Goal: Transaction & Acquisition: Purchase product/service

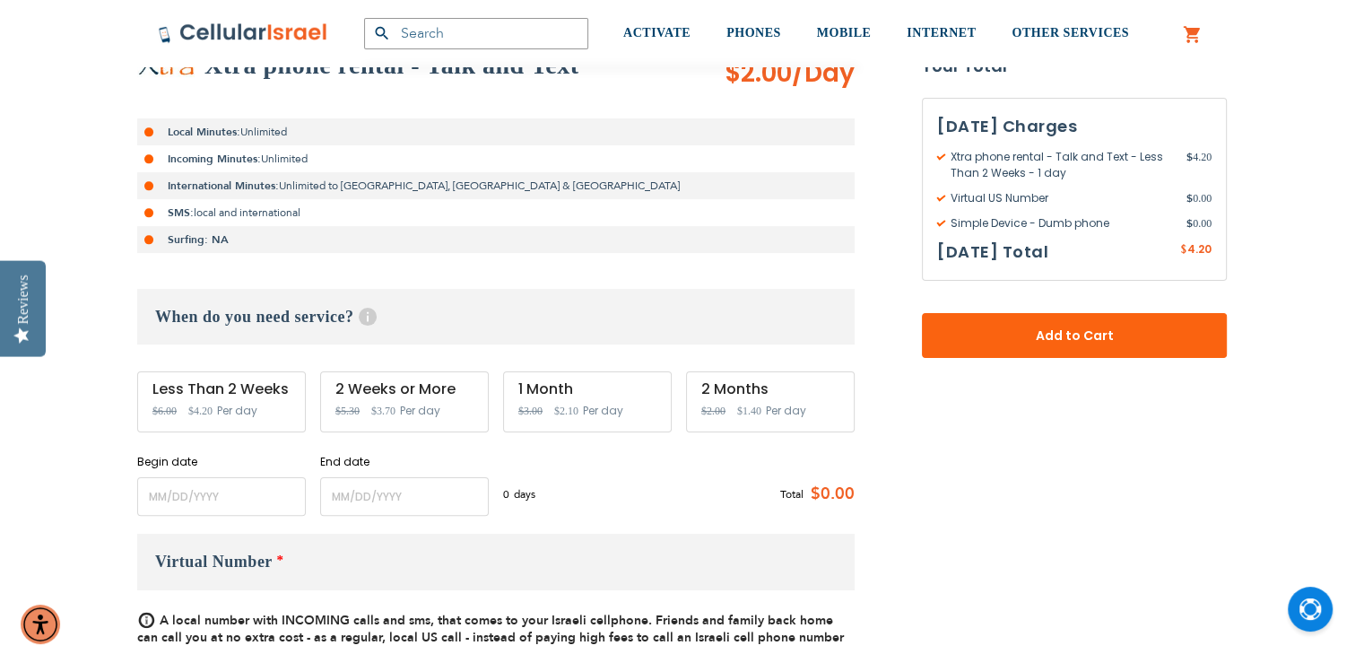
scroll to position [366, 0]
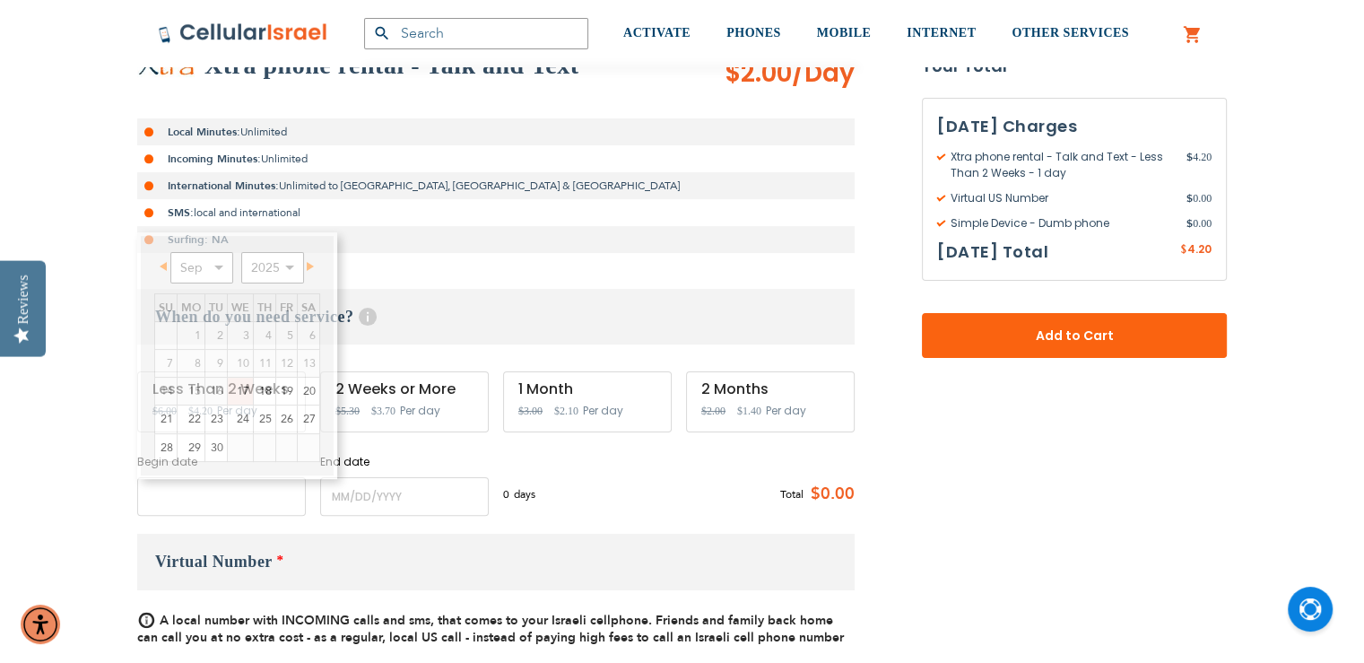
click at [259, 490] on input "name" at bounding box center [221, 496] width 169 height 39
click at [214, 447] on link "30" at bounding box center [216, 447] width 22 height 27
type input "[DATE]"
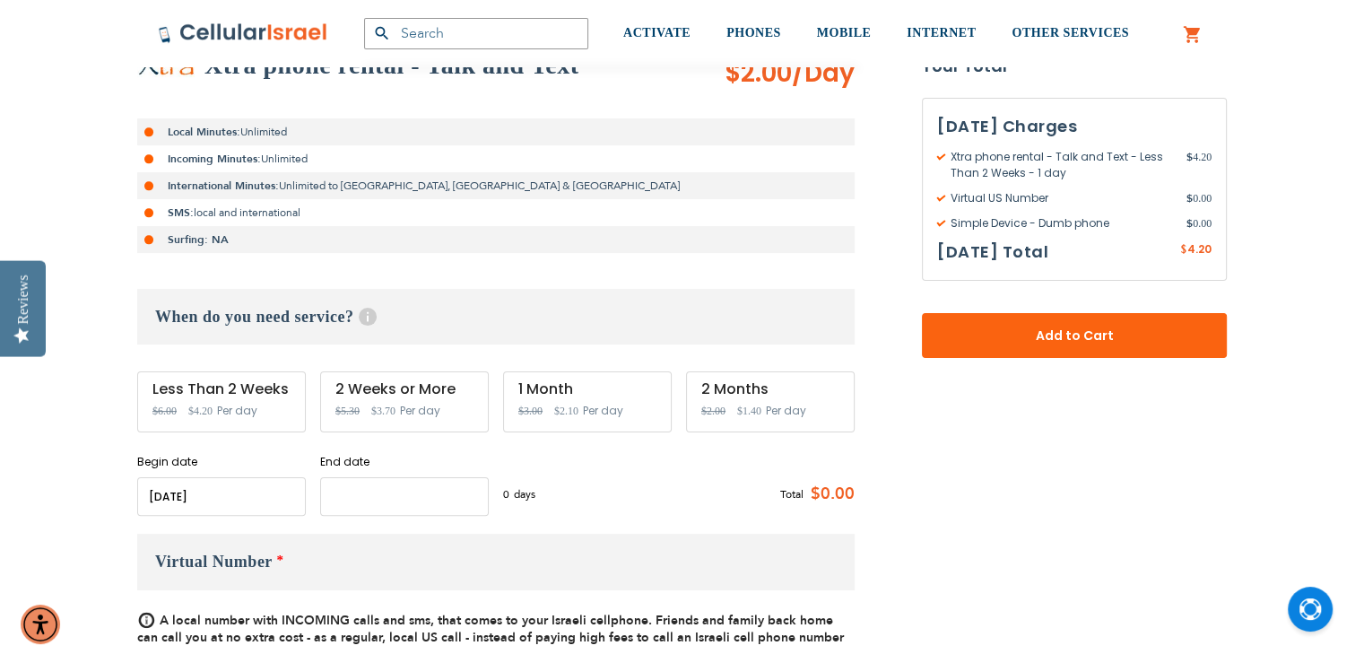
click at [351, 499] on input "name" at bounding box center [404, 496] width 169 height 39
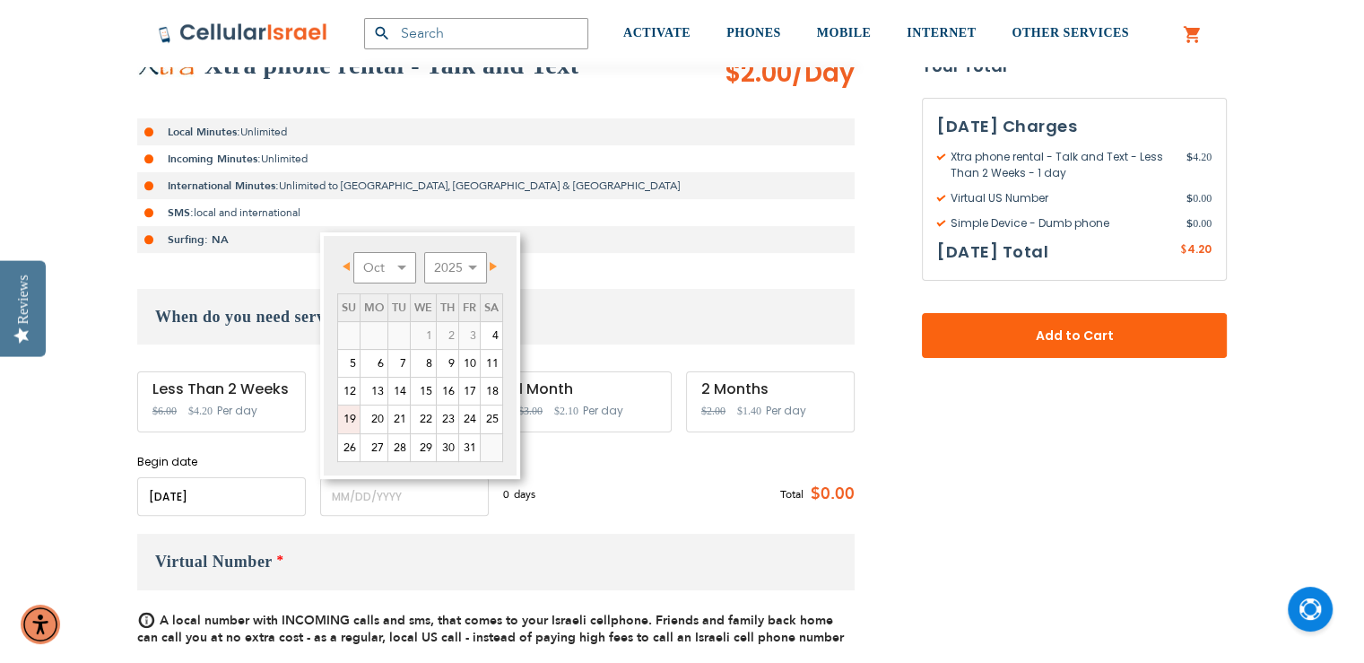
click at [351, 412] on link "19" at bounding box center [349, 418] width 22 height 27
type input "[DATE]"
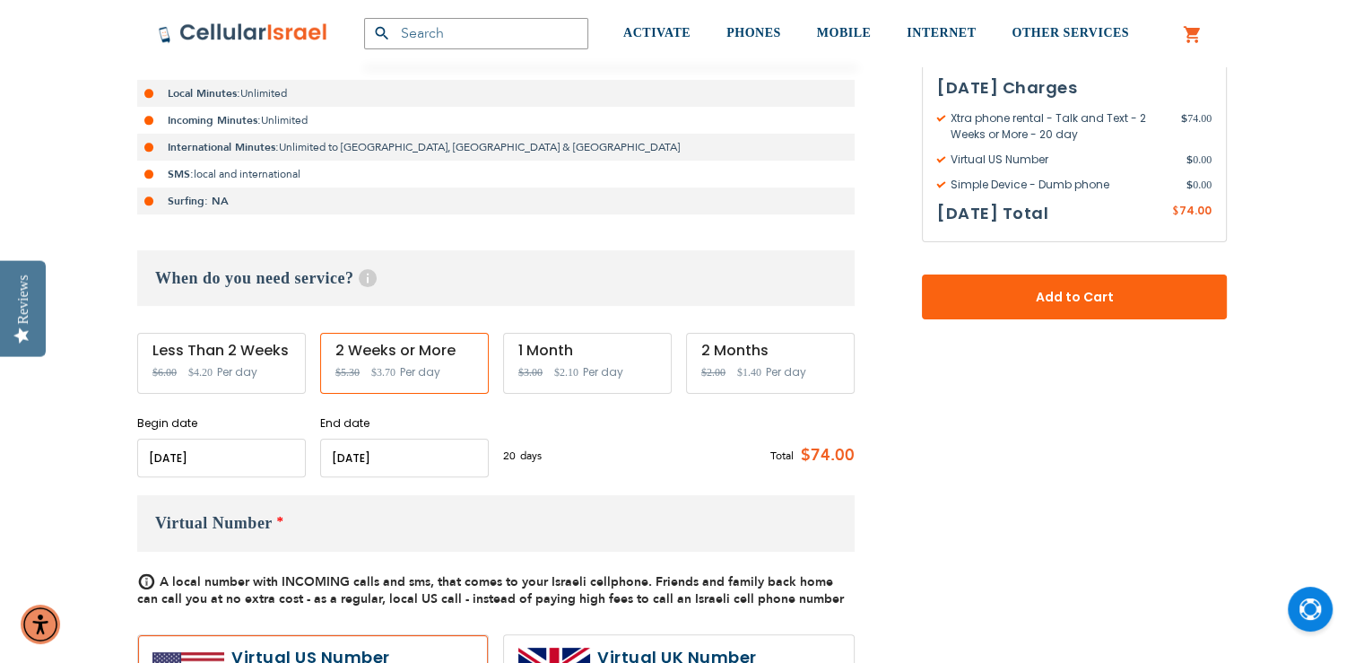
scroll to position [405, 0]
click at [626, 470] on div "20 days $3.7 per day Total $74.00" at bounding box center [678, 454] width 351 height 44
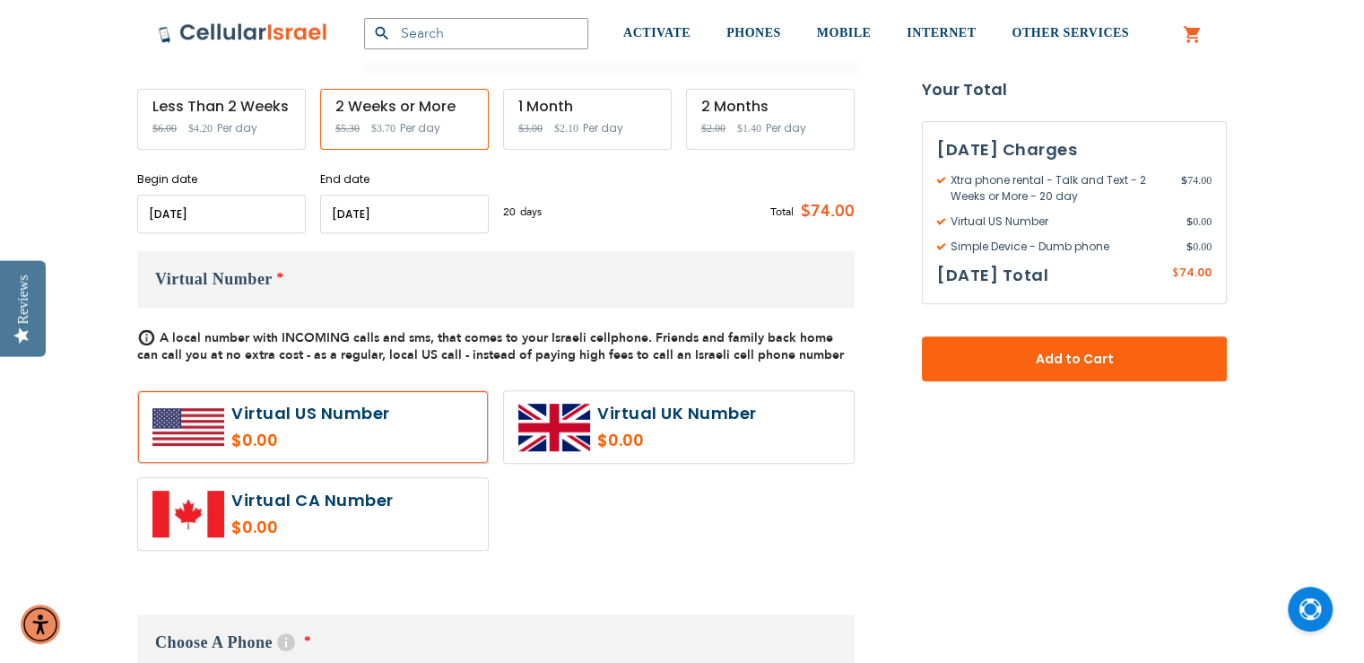
scroll to position [649, 0]
click at [355, 409] on label at bounding box center [313, 426] width 350 height 72
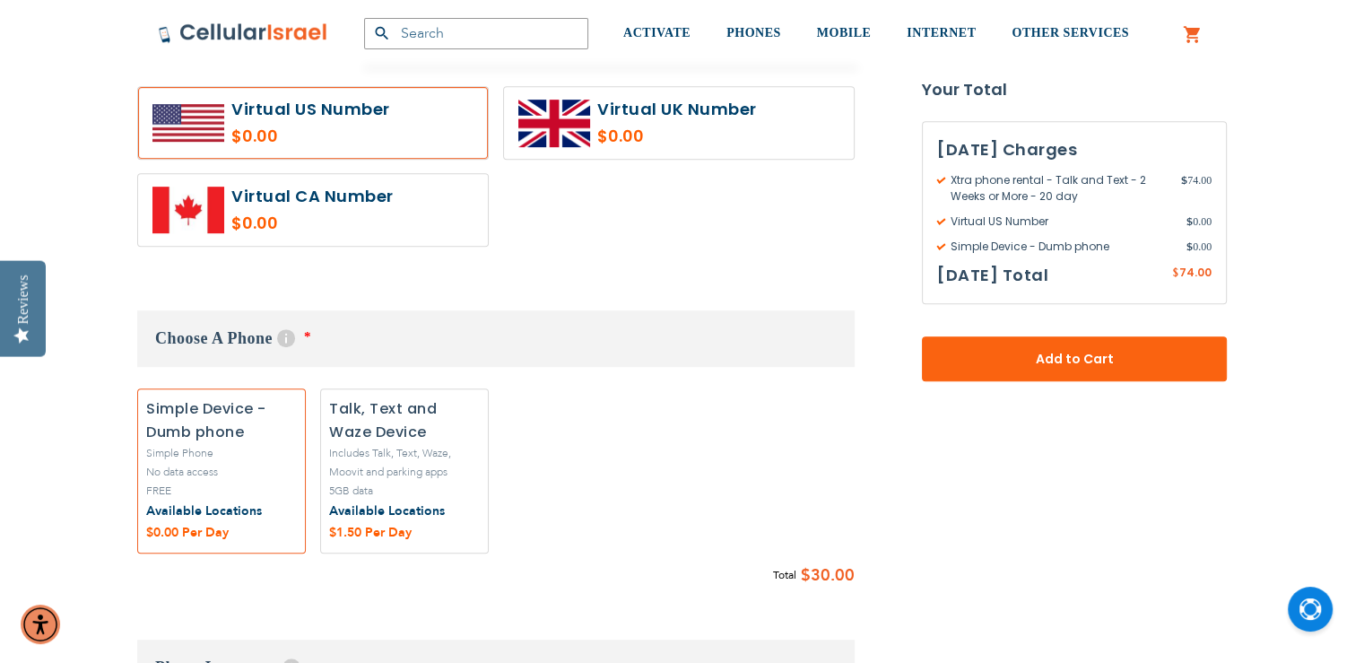
scroll to position [953, 0]
click at [237, 482] on label "Add" at bounding box center [221, 469] width 169 height 164
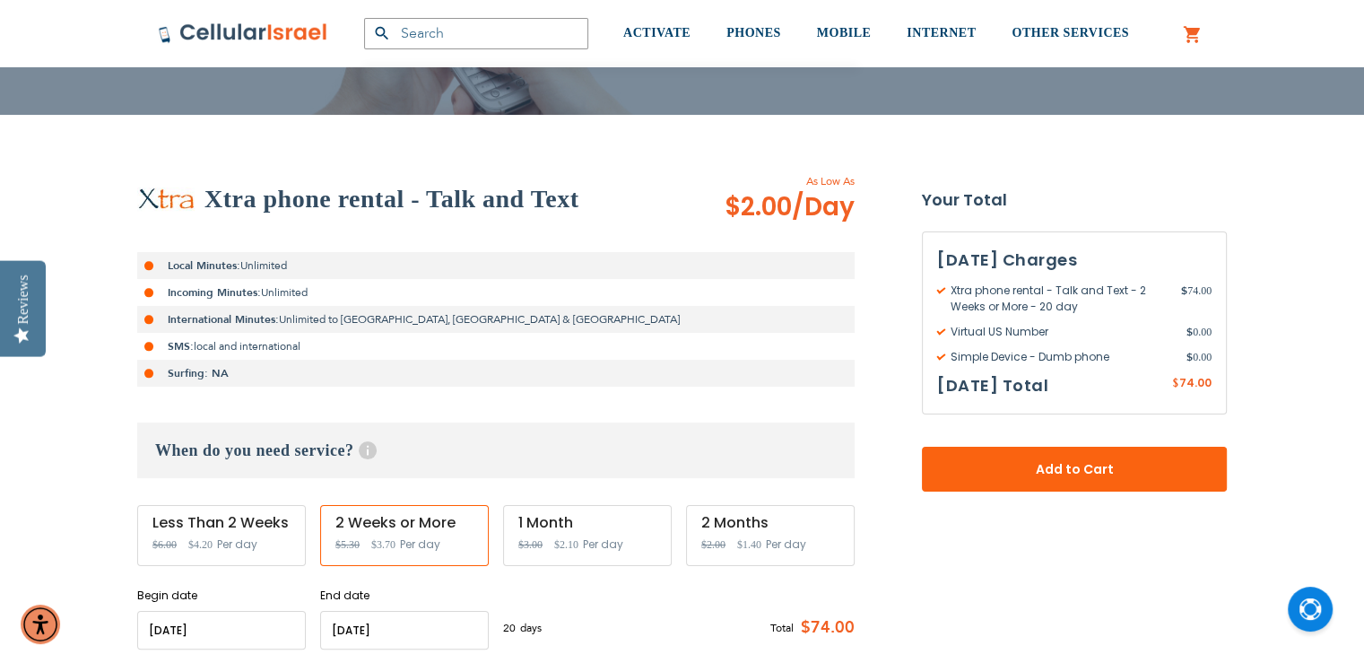
scroll to position [282, 0]
